Goal: Task Accomplishment & Management: Manage account settings

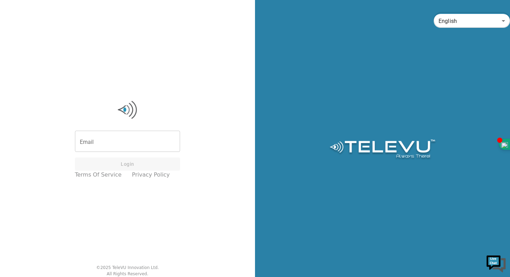
click at [108, 140] on input "Email" at bounding box center [128, 141] width 106 height 19
type input "[EMAIL_ADDRESS][DOMAIN_NAME]"
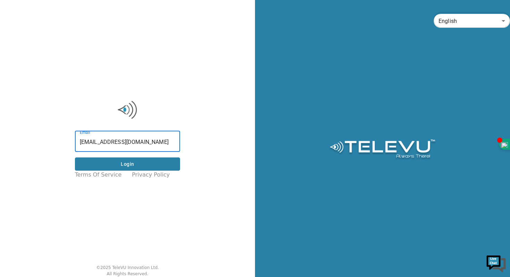
click at [134, 165] on button "Login" at bounding box center [128, 164] width 106 height 14
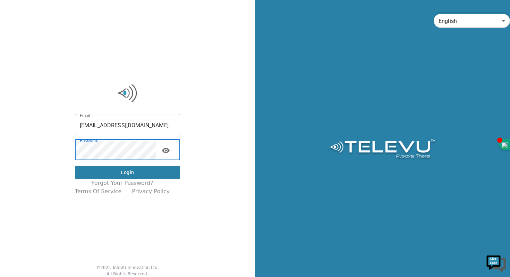
click at [132, 172] on button "Login" at bounding box center [128, 173] width 106 height 14
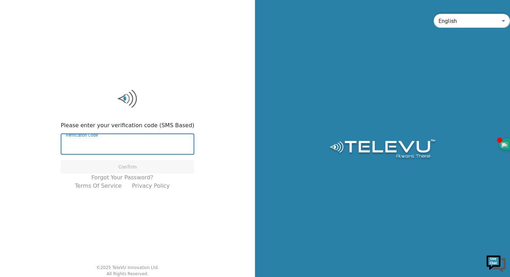
click at [153, 144] on input "Verification Code" at bounding box center [128, 144] width 134 height 19
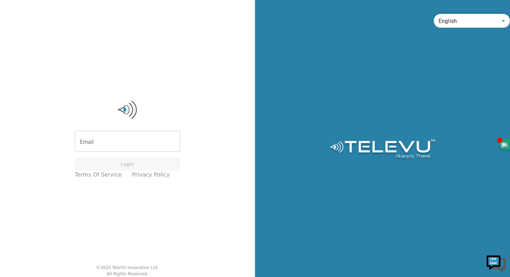
click at [134, 136] on input "Email" at bounding box center [128, 141] width 106 height 19
type input "[EMAIL_ADDRESS][DOMAIN_NAME]"
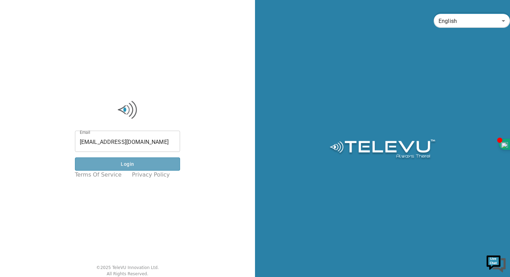
click at [142, 166] on button "Login" at bounding box center [128, 164] width 106 height 14
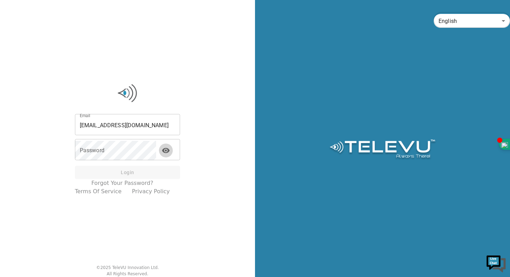
click at [167, 152] on icon "toggle password visibility" at bounding box center [166, 150] width 8 height 5
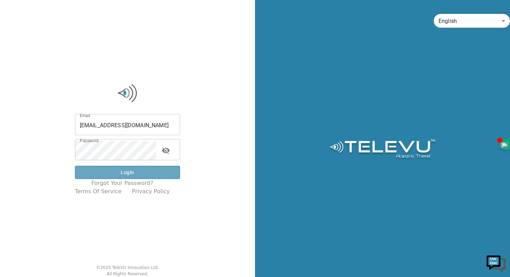
click at [136, 174] on button "Login" at bounding box center [128, 173] width 106 height 14
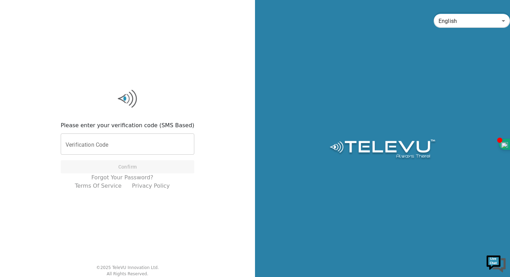
click at [125, 144] on input "Verification Code" at bounding box center [128, 144] width 134 height 19
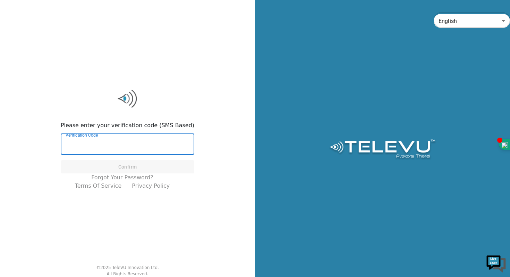
click at [125, 145] on input "Verification Code" at bounding box center [128, 144] width 134 height 19
click at [97, 136] on input "Verification Code" at bounding box center [128, 144] width 134 height 19
click at [104, 136] on input "Verification Code" at bounding box center [128, 144] width 134 height 19
click at [137, 63] on div "Please enter your verification code (SMS Based) Verification Code Verification …" at bounding box center [127, 138] width 255 height 277
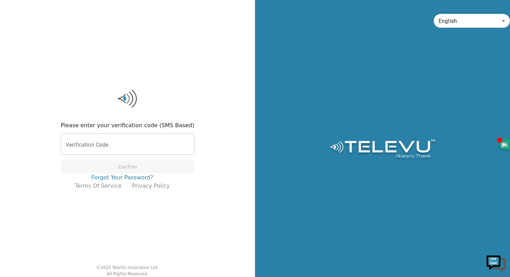
click at [126, 179] on link "Forgot your password?" at bounding box center [122, 177] width 62 height 8
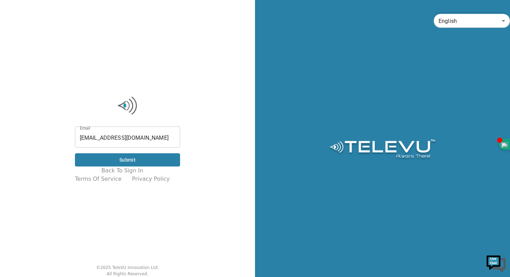
click at [131, 160] on button "Submit" at bounding box center [128, 160] width 106 height 14
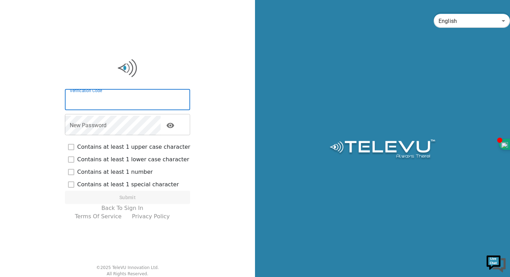
click at [130, 101] on input "Verification Code" at bounding box center [128, 100] width 126 height 19
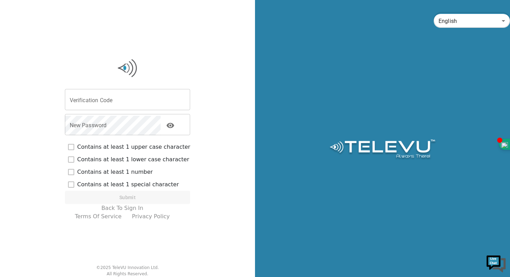
click at [194, 66] on div "Verification Code Verification Code New Password New Password Contains at least…" at bounding box center [127, 138] width 255 height 277
click at [226, 88] on div "Verification Code Verification Code New Password New Password Contains at least…" at bounding box center [127, 138] width 255 height 277
